Goal: Transaction & Acquisition: Purchase product/service

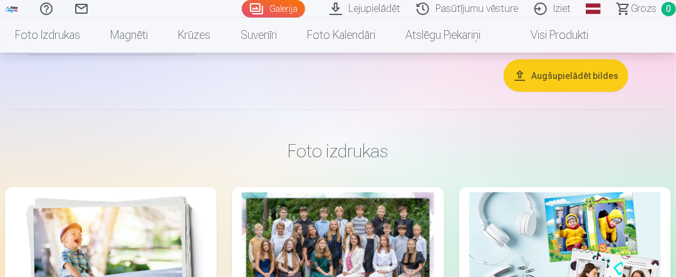
scroll to position [689, 0]
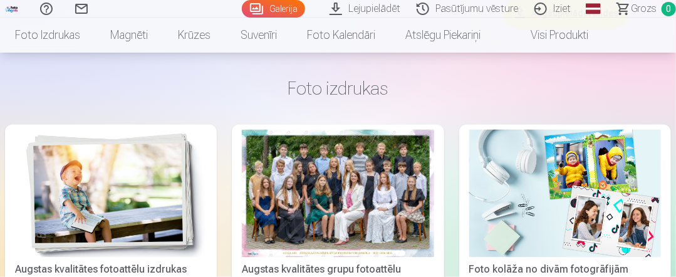
click at [371, 162] on div at bounding box center [338, 194] width 192 height 128
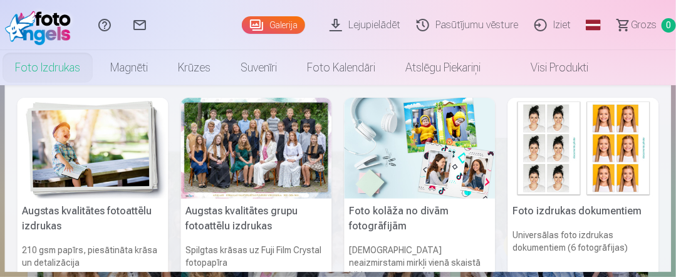
click at [56, 66] on link "Foto izdrukas" at bounding box center [47, 67] width 95 height 35
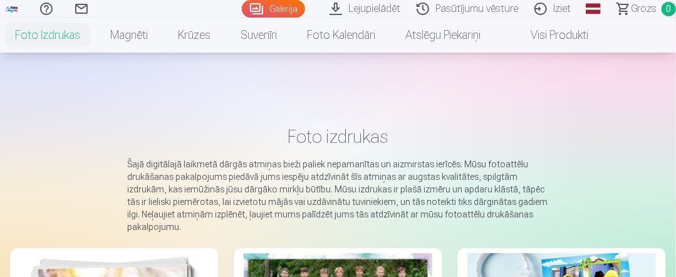
scroll to position [188, 0]
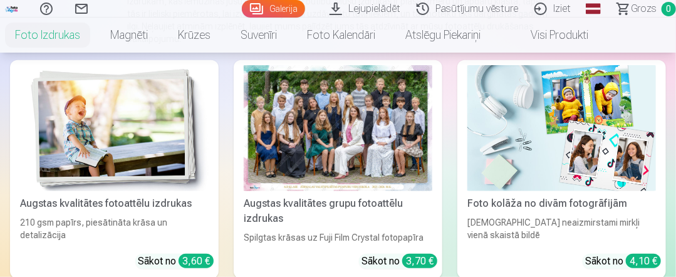
click at [127, 154] on img at bounding box center [114, 128] width 189 height 126
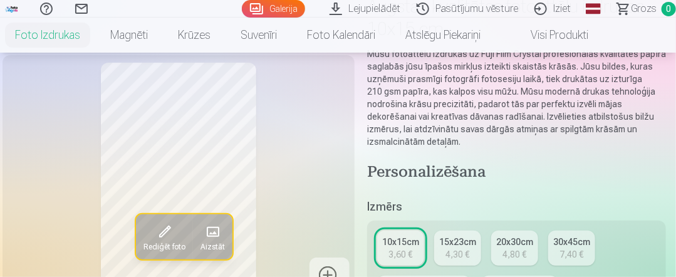
scroll to position [188, 0]
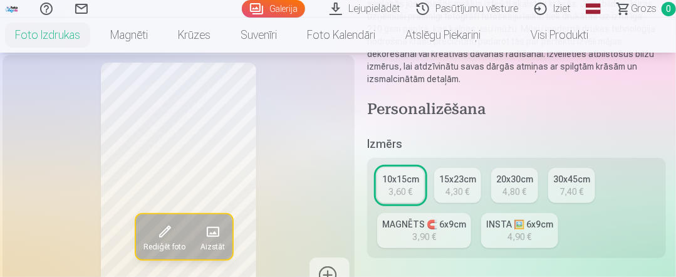
click at [469, 186] on div "4,30 €" at bounding box center [458, 192] width 24 height 13
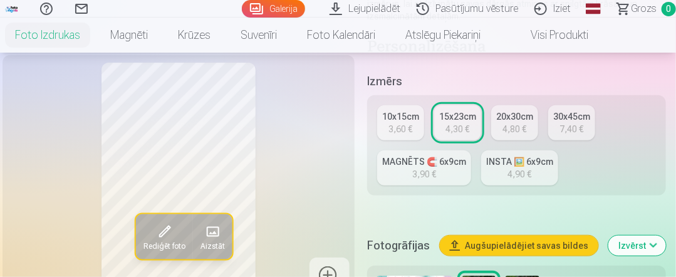
scroll to position [313, 0]
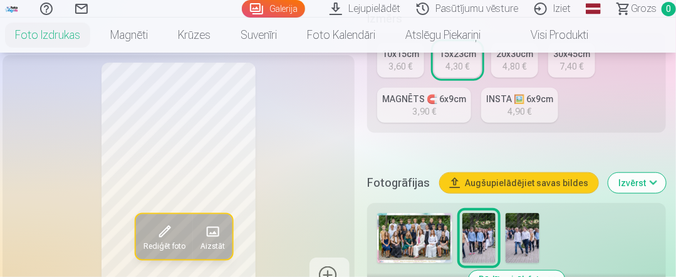
click at [430, 230] on img at bounding box center [414, 238] width 75 height 50
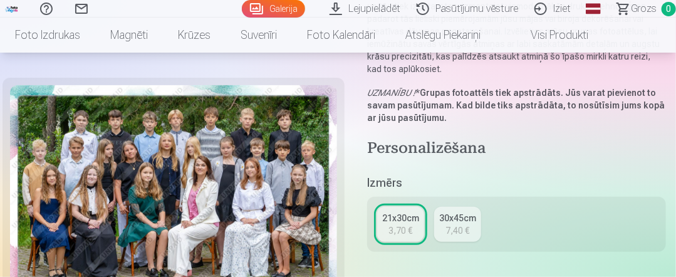
scroll to position [63, 0]
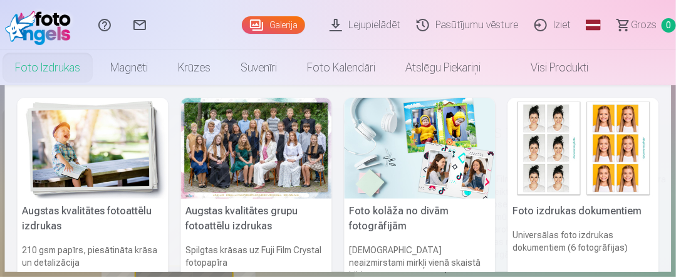
click at [36, 58] on link "Foto izdrukas" at bounding box center [47, 67] width 95 height 35
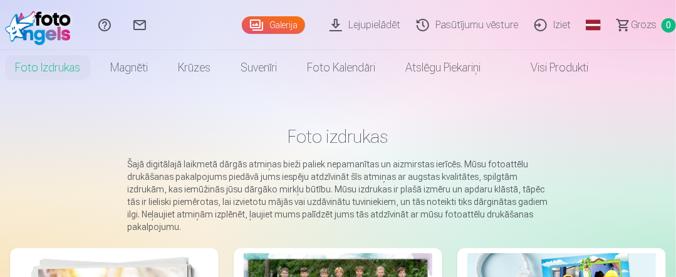
click at [39, 64] on link "Foto izdrukas" at bounding box center [47, 67] width 95 height 35
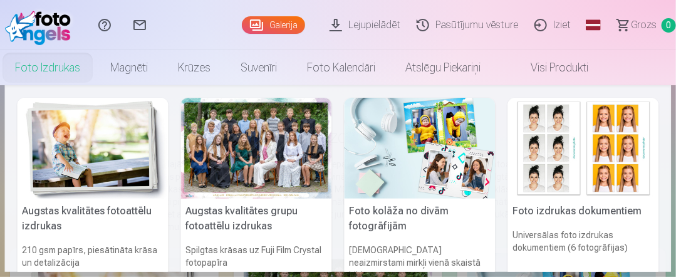
scroll to position [63, 0]
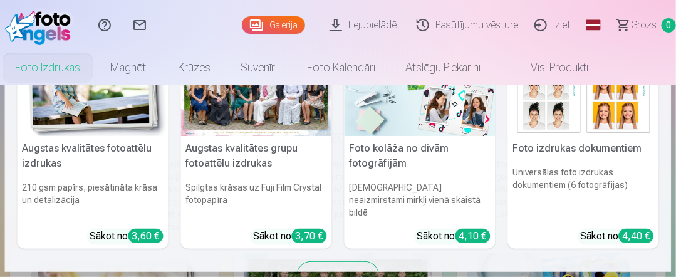
click at [84, 118] on img at bounding box center [93, 85] width 151 height 101
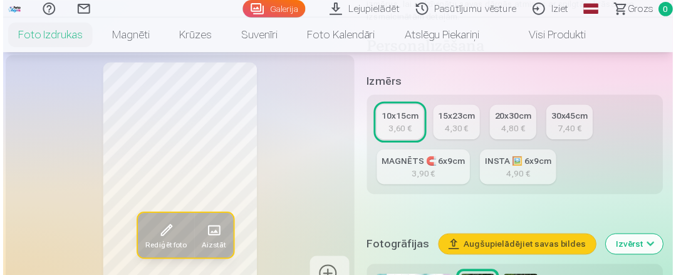
scroll to position [313, 0]
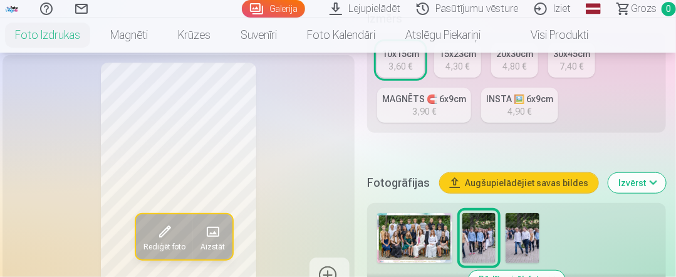
click at [427, 242] on img at bounding box center [414, 238] width 75 height 50
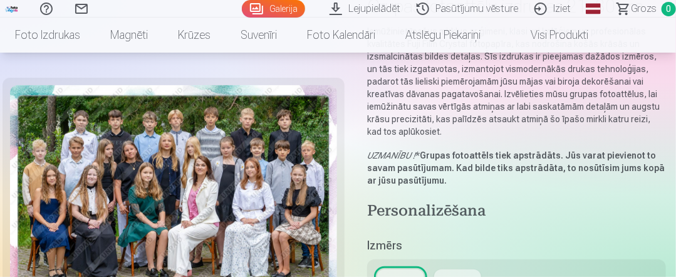
scroll to position [188, 0]
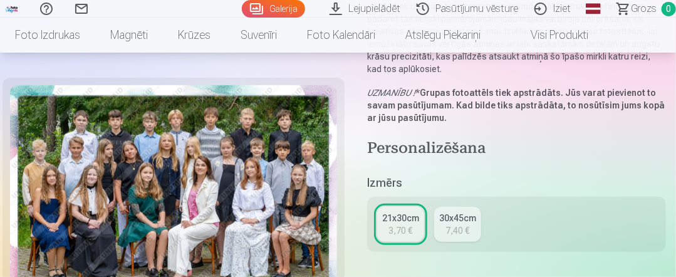
click at [414, 223] on div "21x30cm" at bounding box center [400, 218] width 37 height 13
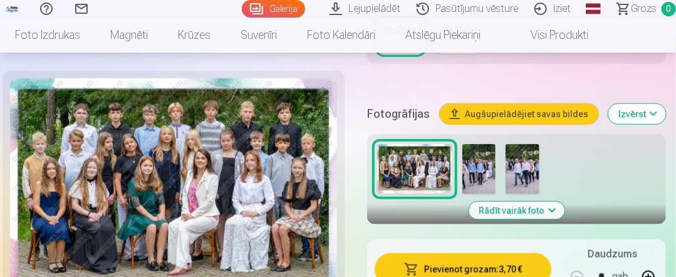
scroll to position [439, 0]
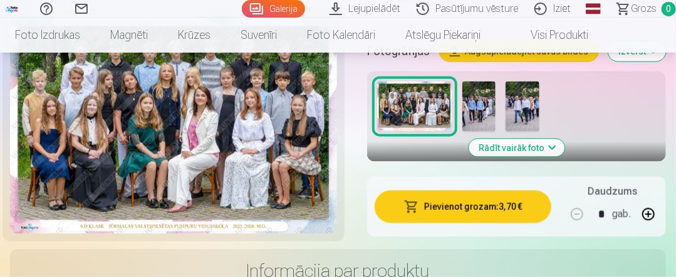
click at [649, 211] on button "button" at bounding box center [649, 214] width 30 height 30
type input "*"
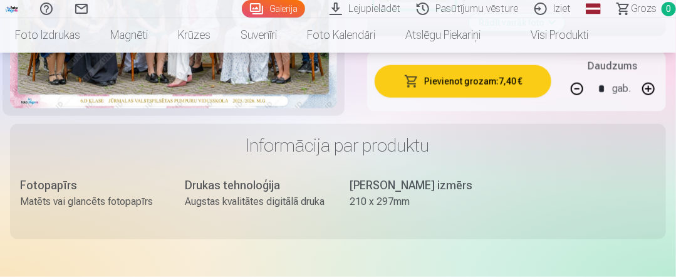
scroll to position [501, 0]
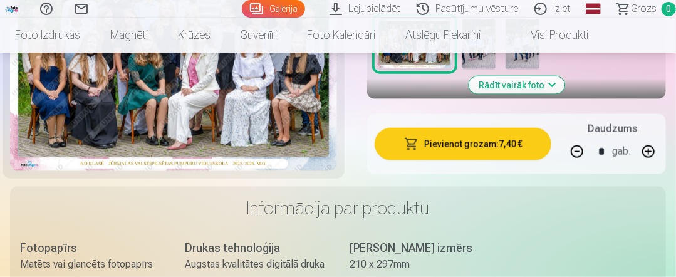
click at [462, 144] on button "Pievienot grozam : 7,40 €" at bounding box center [463, 144] width 177 height 33
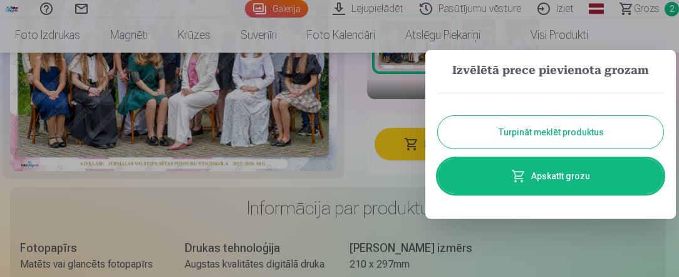
click at [530, 177] on link "Apskatīt grozu" at bounding box center [551, 176] width 226 height 35
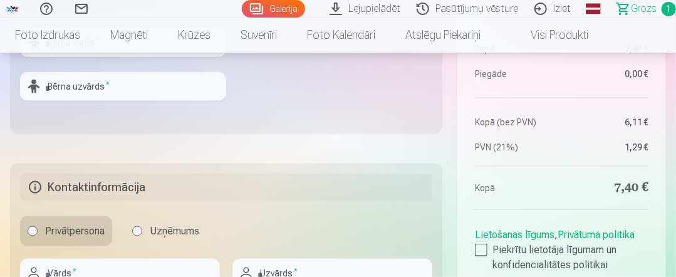
scroll to position [564, 0]
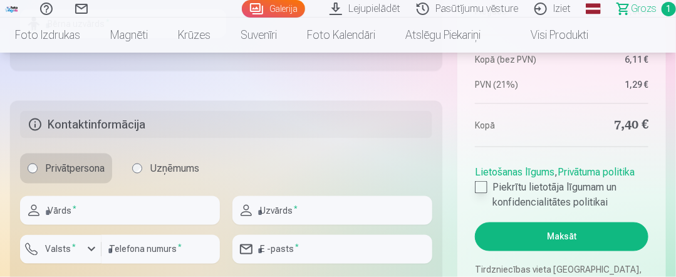
click at [481, 188] on div at bounding box center [481, 187] width 13 height 13
click at [530, 238] on button "Maksāt" at bounding box center [562, 237] width 174 height 29
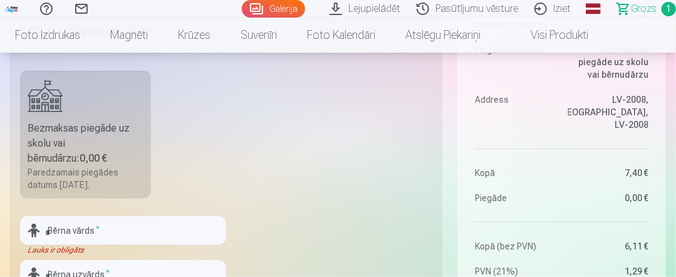
scroll to position [376, 0]
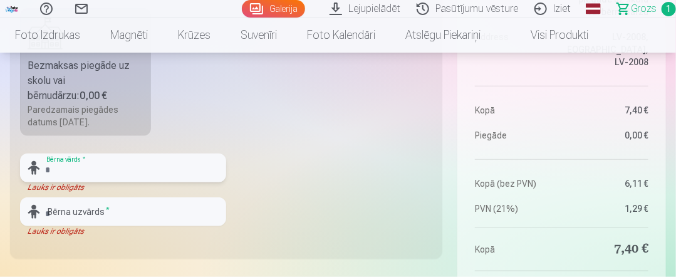
click at [132, 169] on input "text" at bounding box center [123, 168] width 206 height 29
type input "****"
click at [148, 209] on input "text" at bounding box center [123, 211] width 206 height 29
type input "*"
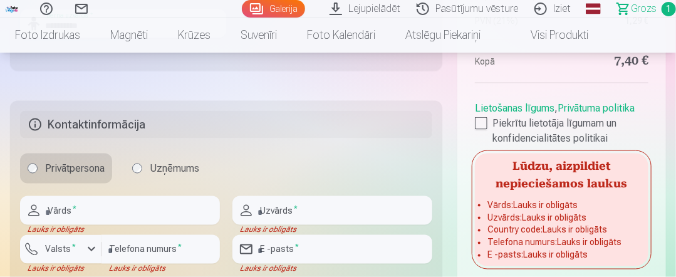
scroll to position [627, 0]
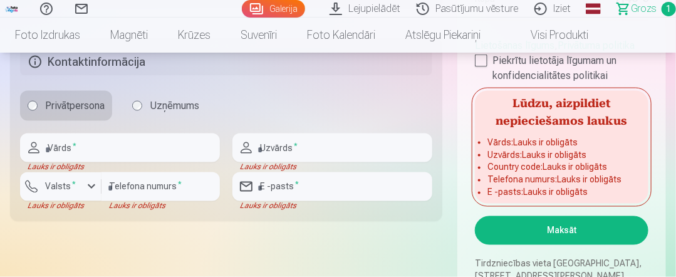
type input "**********"
click at [114, 147] on input "text" at bounding box center [120, 148] width 200 height 29
type input "******"
type input "********"
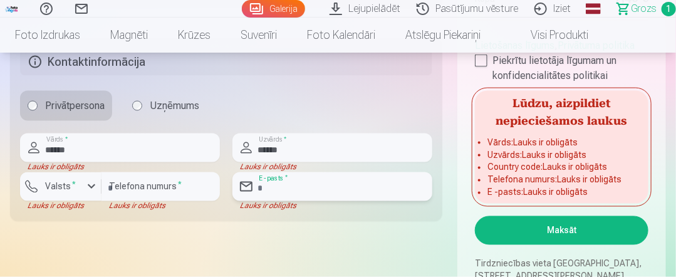
type input "**********"
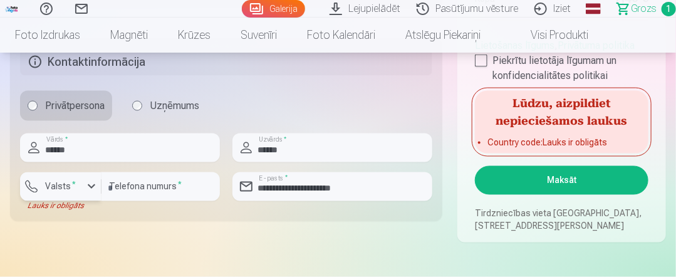
click at [90, 179] on div "button" at bounding box center [91, 186] width 15 height 15
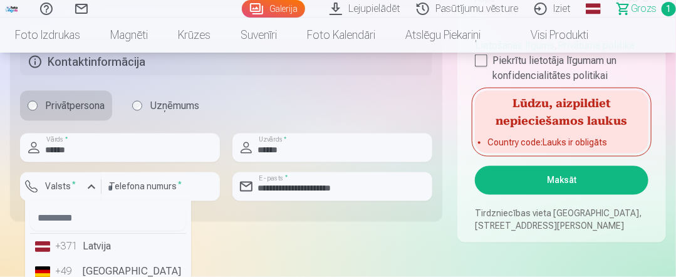
click at [106, 244] on li "+371 Latvija" at bounding box center [108, 246] width 156 height 25
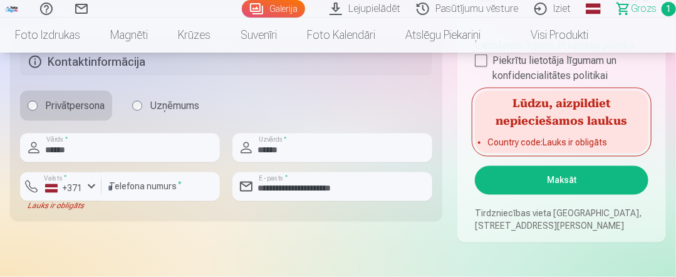
click at [527, 170] on button "Maksāt" at bounding box center [562, 180] width 174 height 29
